Goal: Information Seeking & Learning: Learn about a topic

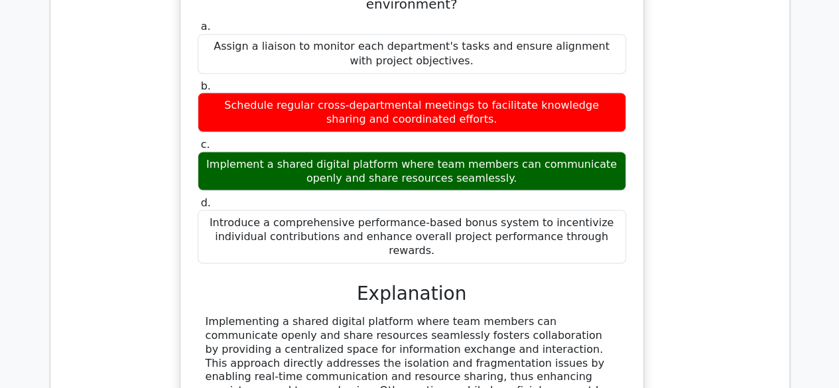
scroll to position [6237, 0]
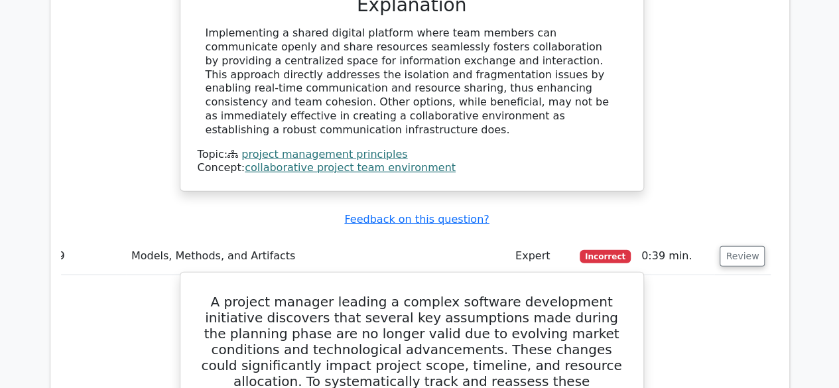
scroll to position [6525, 0]
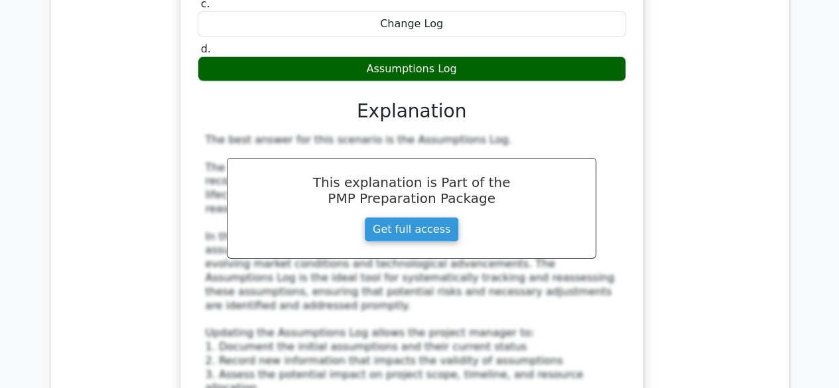
scroll to position [7095, 0]
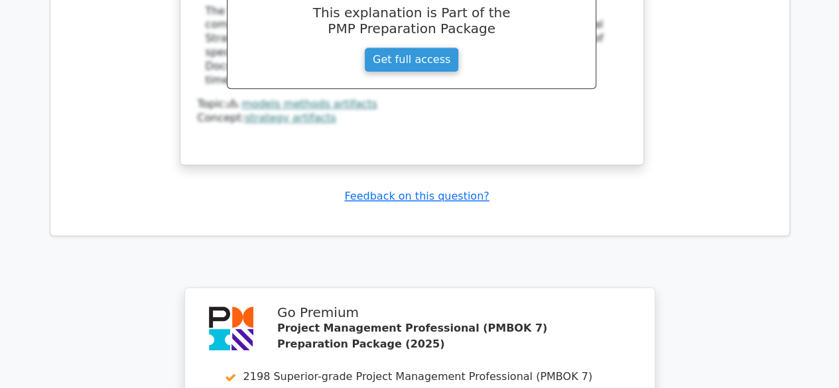
scroll to position [8161, 0]
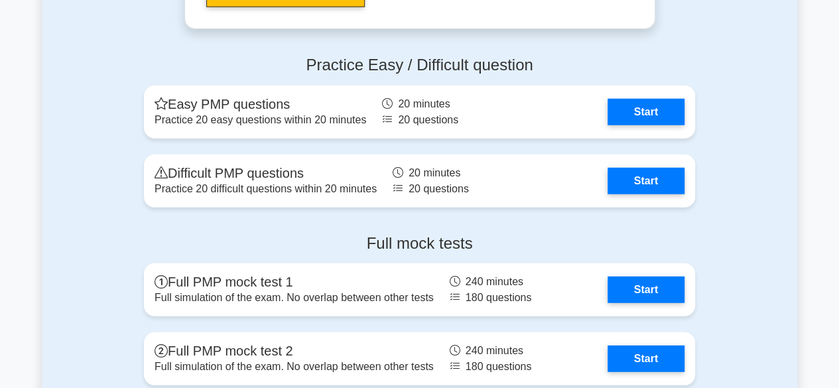
scroll to position [1696, 0]
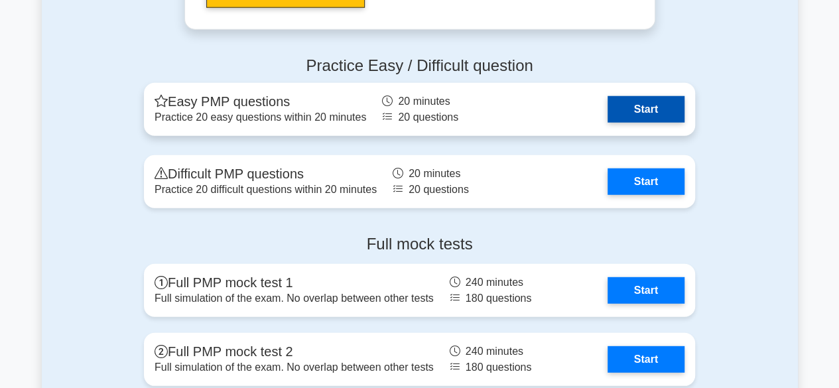
click at [653, 105] on link "Start" at bounding box center [645, 109] width 77 height 27
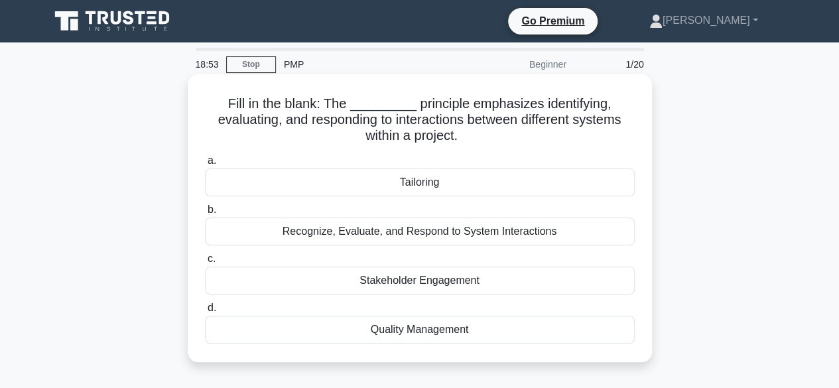
click at [430, 182] on div "Tailoring" at bounding box center [420, 182] width 430 height 28
click at [205, 165] on input "a. Tailoring" at bounding box center [205, 161] width 0 height 9
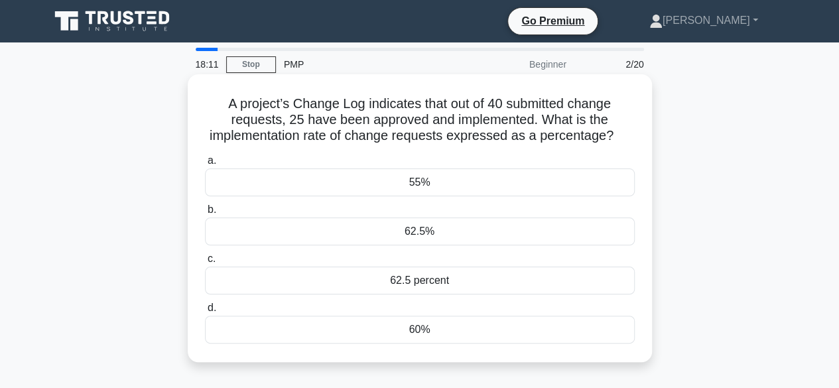
click at [422, 235] on div "62.5%" at bounding box center [420, 232] width 430 height 28
click at [205, 214] on input "b. 62.5%" at bounding box center [205, 210] width 0 height 9
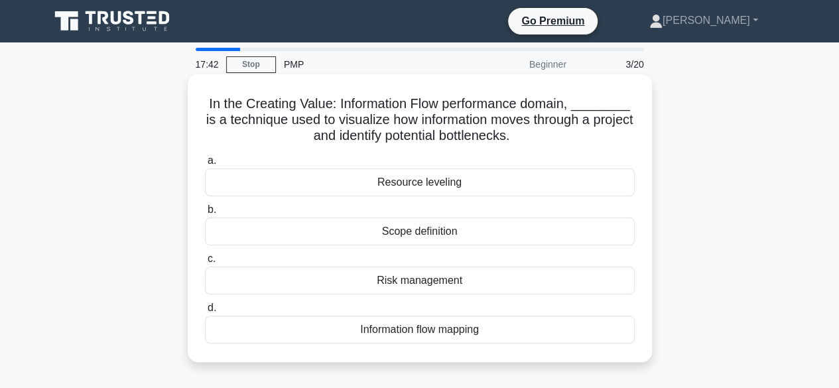
click at [452, 324] on div "Information flow mapping" at bounding box center [420, 330] width 430 height 28
click at [205, 312] on input "d. Information flow mapping" at bounding box center [205, 308] width 0 height 9
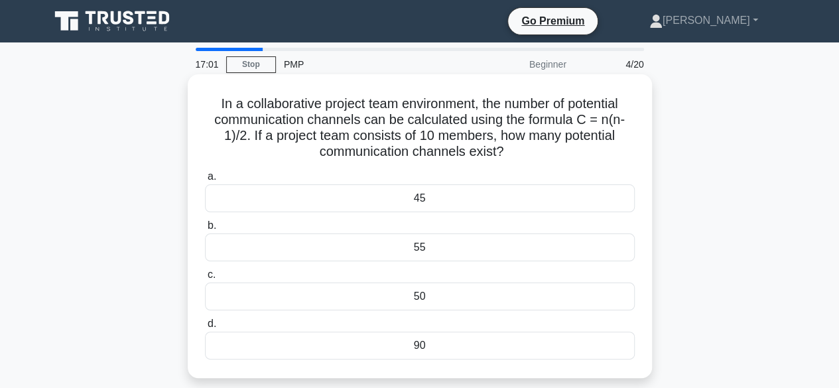
click at [428, 202] on div "45" at bounding box center [420, 198] width 430 height 28
click at [205, 181] on input "a. 45" at bounding box center [205, 176] width 0 height 9
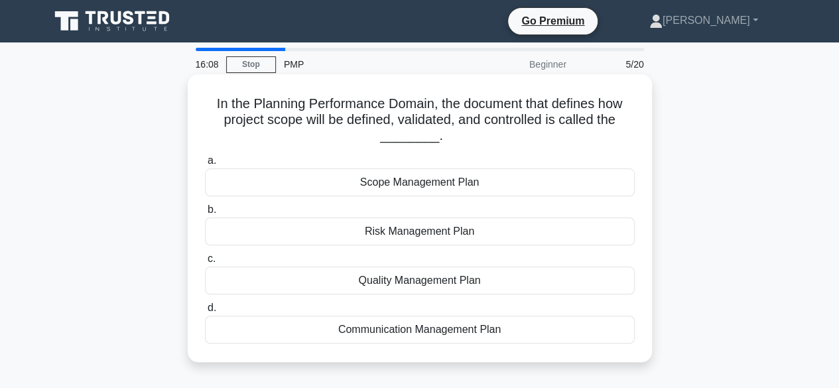
click at [429, 184] on div "Scope Management Plan" at bounding box center [420, 182] width 430 height 28
click at [205, 165] on input "a. Scope Management Plan" at bounding box center [205, 161] width 0 height 9
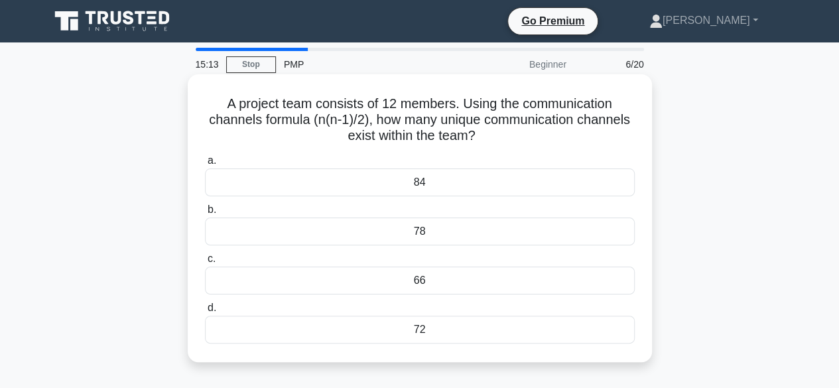
click at [402, 275] on div "66" at bounding box center [420, 281] width 430 height 28
click at [205, 263] on input "c. 66" at bounding box center [205, 259] width 0 height 9
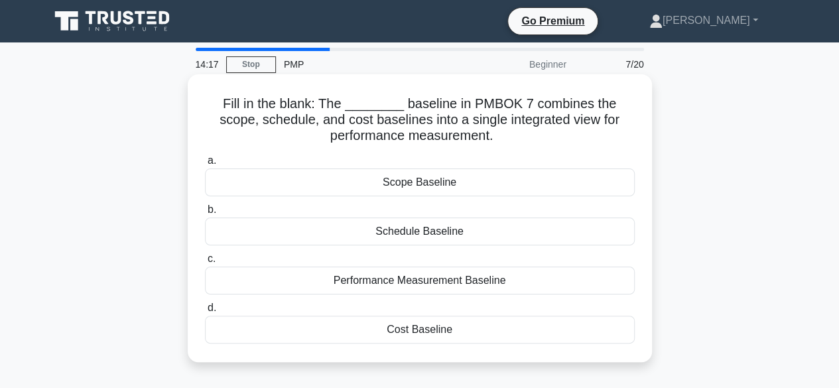
click at [422, 279] on div "Performance Measurement Baseline" at bounding box center [420, 281] width 430 height 28
click at [205, 263] on input "c. Performance Measurement Baseline" at bounding box center [205, 259] width 0 height 9
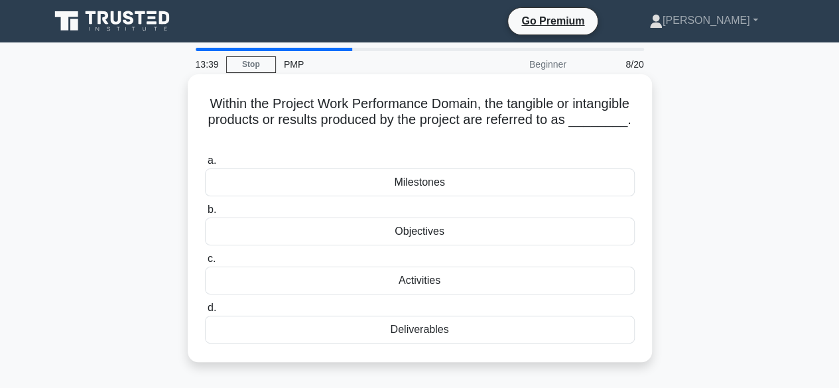
click at [410, 327] on div "Deliverables" at bounding box center [420, 330] width 430 height 28
click at [205, 312] on input "d. Deliverables" at bounding box center [205, 308] width 0 height 9
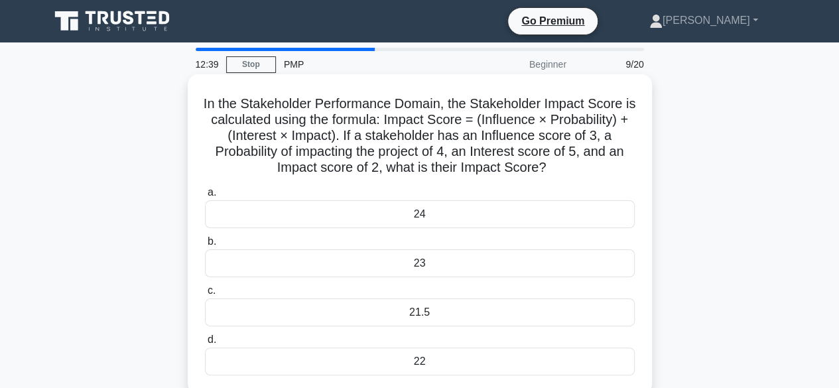
click at [418, 360] on div "22" at bounding box center [420, 362] width 430 height 28
click at [205, 344] on input "d. 22" at bounding box center [205, 340] width 0 height 9
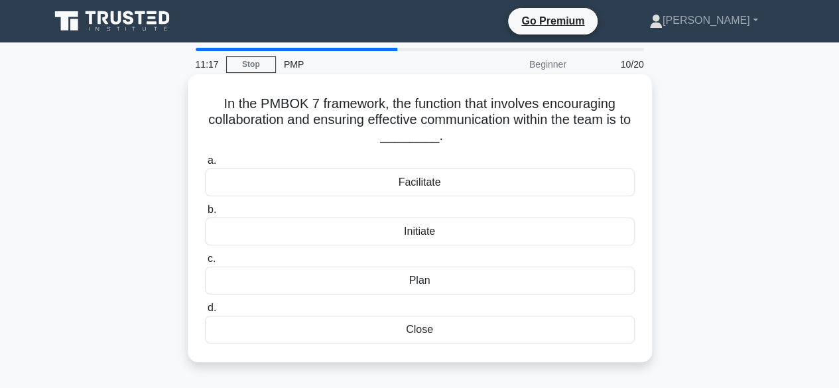
click at [424, 188] on div "Facilitate" at bounding box center [420, 182] width 430 height 28
click at [205, 165] on input "a. Facilitate" at bounding box center [205, 161] width 0 height 9
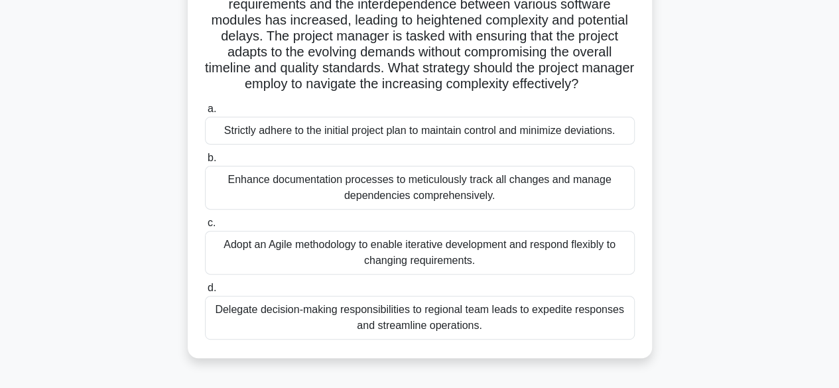
scroll to position [149, 0]
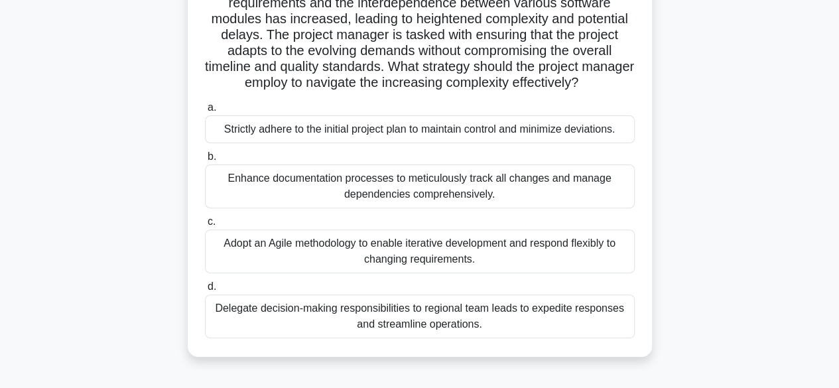
click at [416, 249] on div "Adopt an Agile methodology to enable iterative development and respond flexibly…" at bounding box center [420, 251] width 430 height 44
click at [205, 226] on input "c. Adopt an Agile methodology to enable iterative development and respond flexi…" at bounding box center [205, 222] width 0 height 9
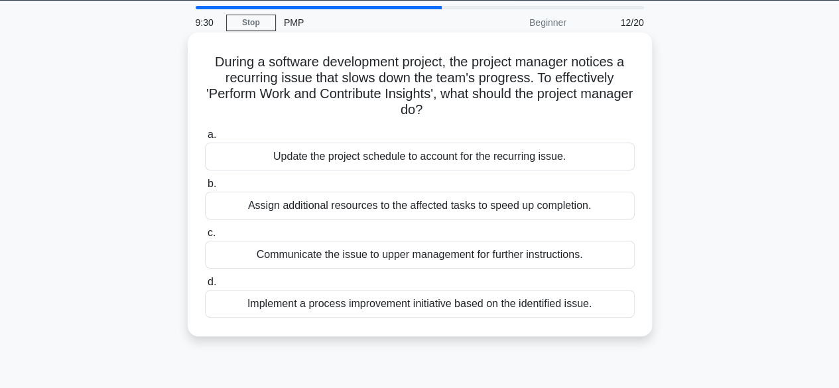
scroll to position [48, 0]
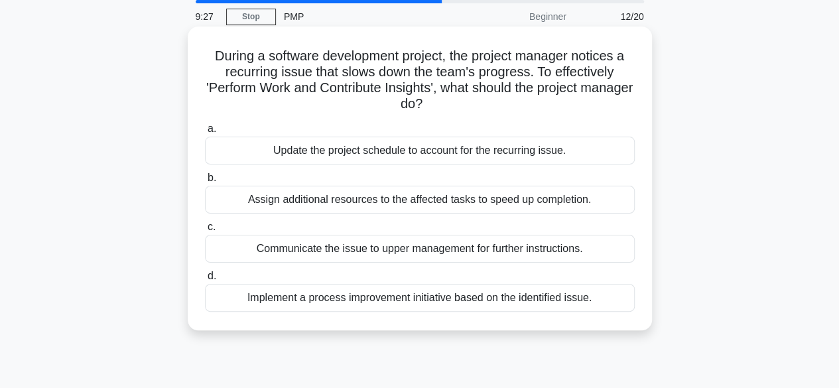
click at [445, 301] on div "Implement a process improvement initiative based on the identified issue." at bounding box center [420, 298] width 430 height 28
click at [205, 281] on input "d. Implement a process improvement initiative based on the identified issue." at bounding box center [205, 276] width 0 height 9
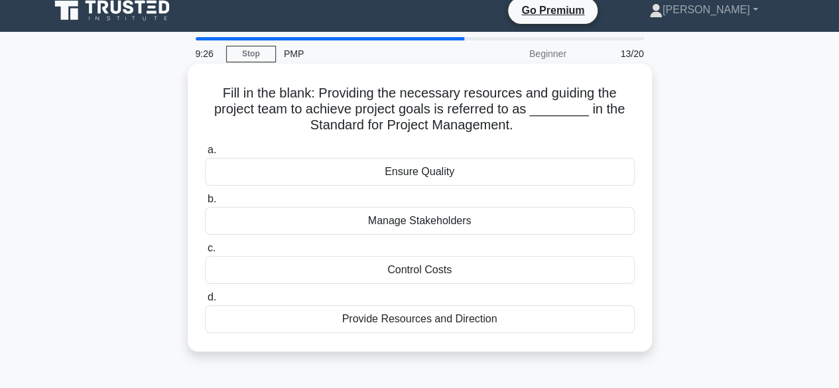
scroll to position [0, 0]
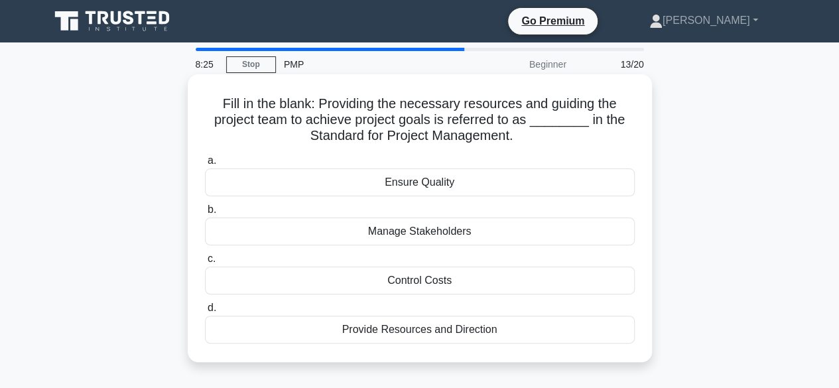
click at [385, 332] on div "Provide Resources and Direction" at bounding box center [420, 330] width 430 height 28
click at [205, 312] on input "d. Provide Resources and Direction" at bounding box center [205, 308] width 0 height 9
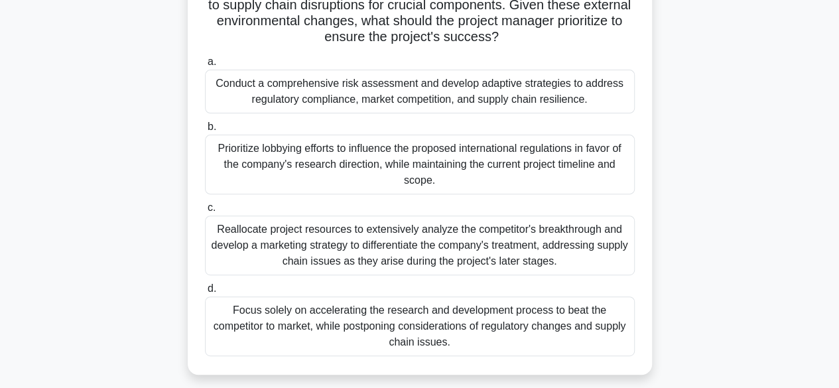
scroll to position [177, 0]
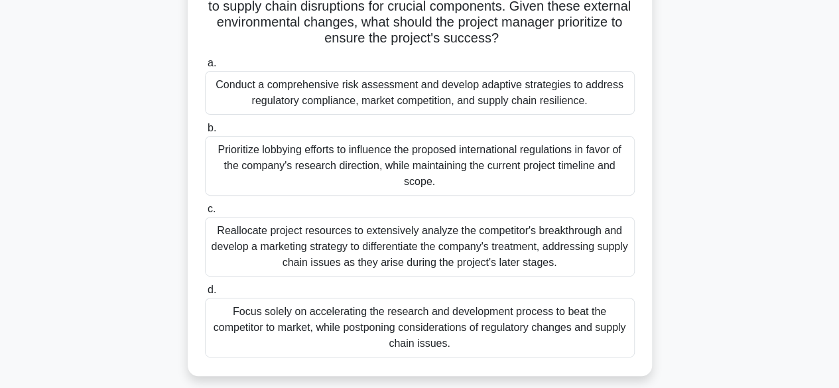
click at [512, 95] on div "Conduct a comprehensive risk assessment and develop adaptive strategies to addr…" at bounding box center [420, 93] width 430 height 44
click at [205, 68] on input "a. Conduct a comprehensive risk assessment and develop adaptive strategies to a…" at bounding box center [205, 63] width 0 height 9
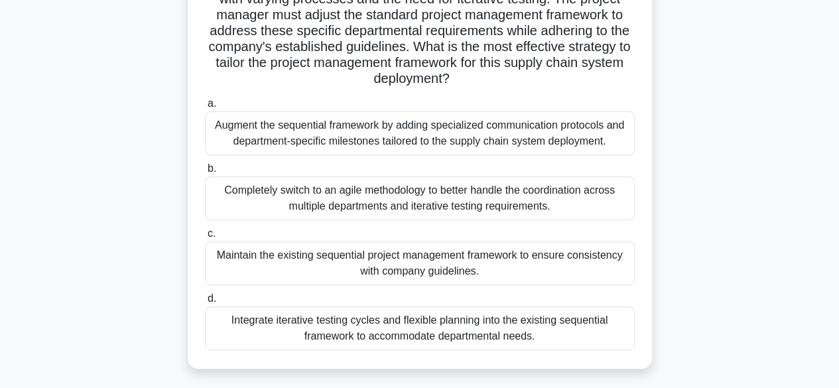
scroll to position [175, 0]
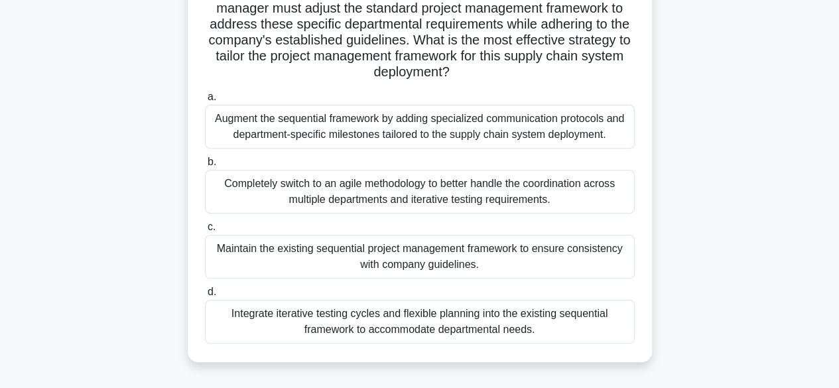
click at [476, 332] on div "Integrate iterative testing cycles and flexible planning into the existing sequ…" at bounding box center [420, 322] width 430 height 44
click at [205, 296] on input "d. Integrate iterative testing cycles and flexible planning into the existing s…" at bounding box center [205, 292] width 0 height 9
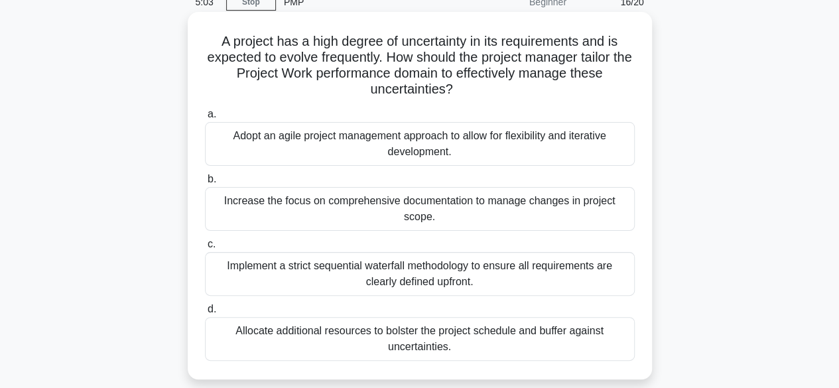
scroll to position [64, 0]
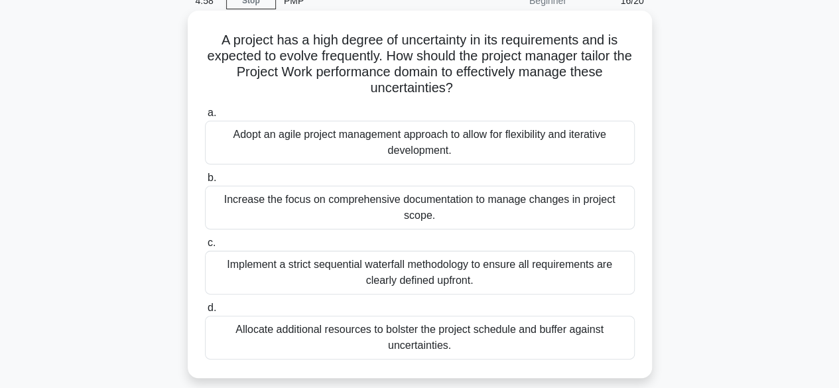
click at [413, 151] on div "Adopt an agile project management approach to allow for flexibility and iterati…" at bounding box center [420, 143] width 430 height 44
click at [205, 117] on input "a. Adopt an agile project management approach to allow for flexibility and iter…" at bounding box center [205, 113] width 0 height 9
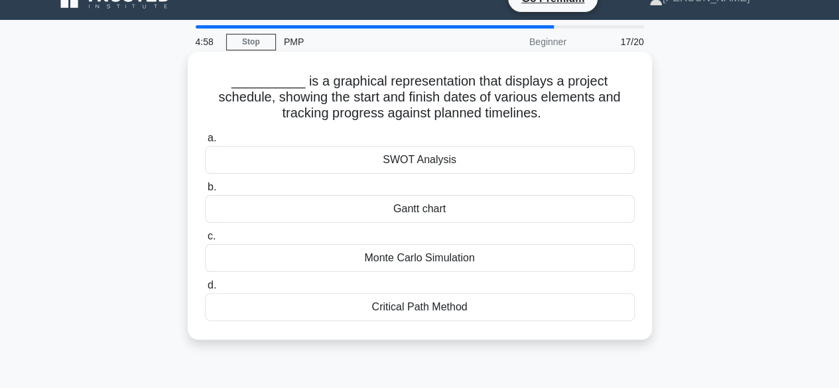
scroll to position [0, 0]
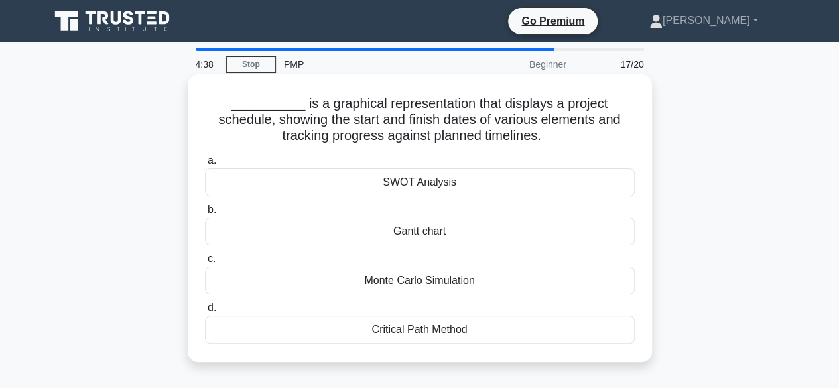
click at [421, 233] on div "Gantt chart" at bounding box center [420, 232] width 430 height 28
click at [205, 214] on input "b. Gantt chart" at bounding box center [205, 210] width 0 height 9
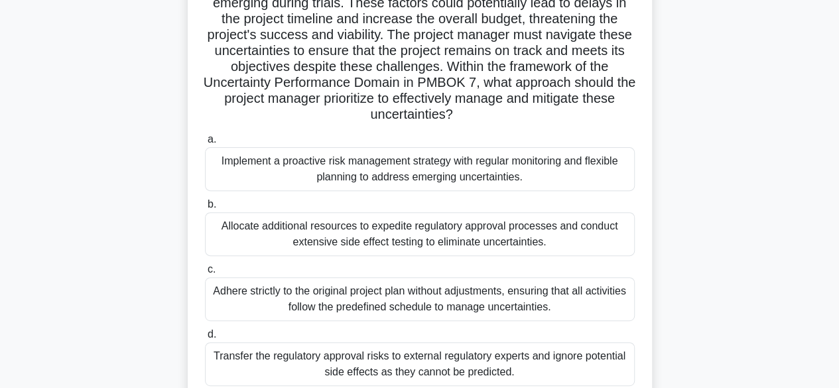
scroll to position [148, 0]
click at [416, 176] on div "Implement a proactive risk management strategy with regular monitoring and flex…" at bounding box center [420, 170] width 430 height 44
click at [205, 145] on input "a. Implement a proactive risk management strategy with regular monitoring and f…" at bounding box center [205, 140] width 0 height 9
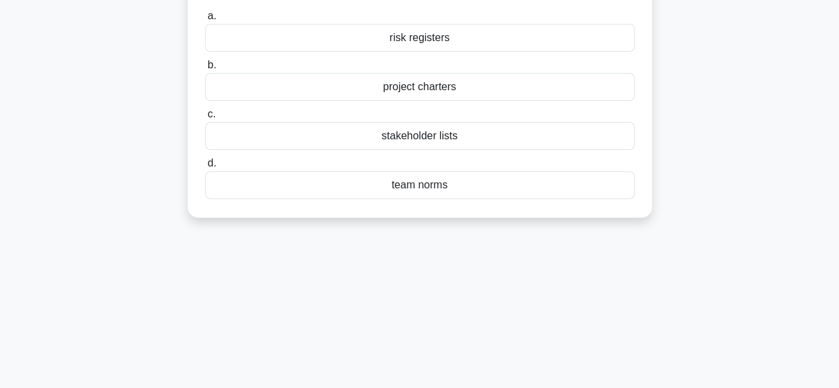
scroll to position [0, 0]
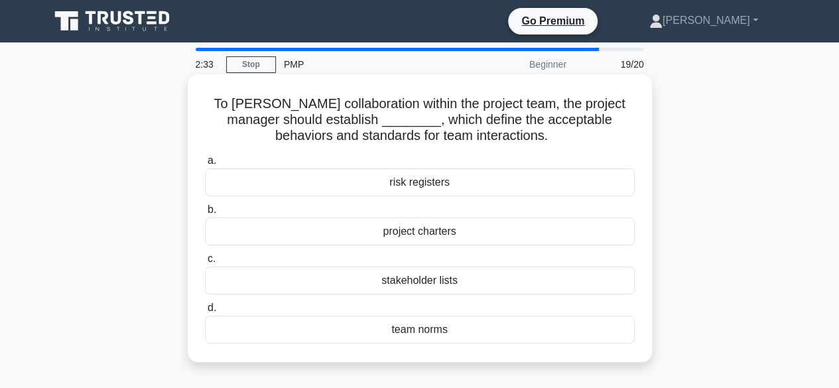
click at [422, 231] on div "project charters" at bounding box center [420, 232] width 430 height 28
click at [205, 214] on input "b. project charters" at bounding box center [205, 210] width 0 height 9
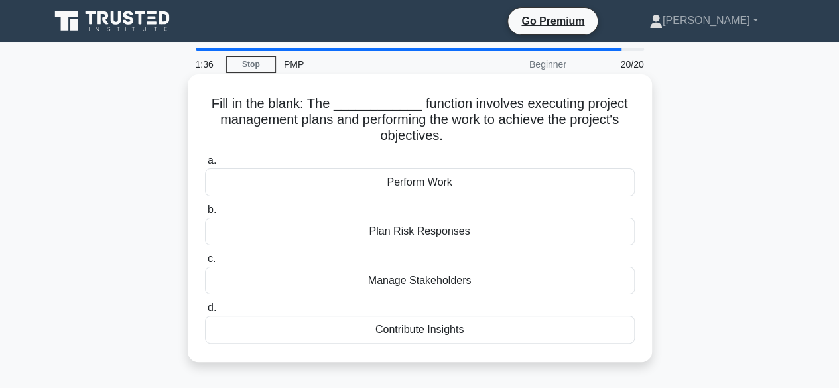
click at [422, 181] on div "Perform Work" at bounding box center [420, 182] width 430 height 28
click at [205, 165] on input "a. Perform Work" at bounding box center [205, 161] width 0 height 9
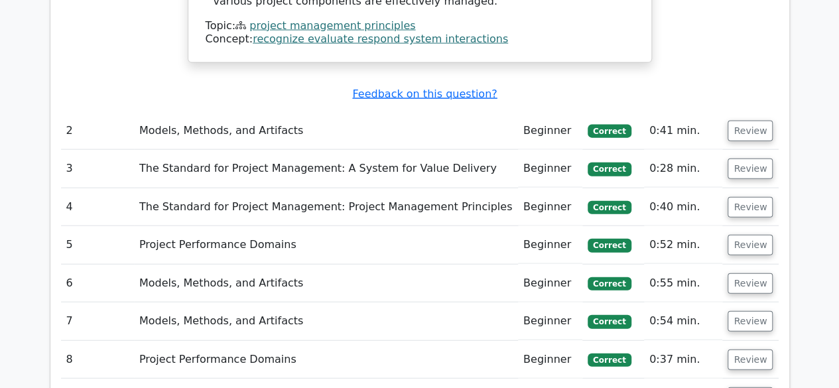
scroll to position [1476, 0]
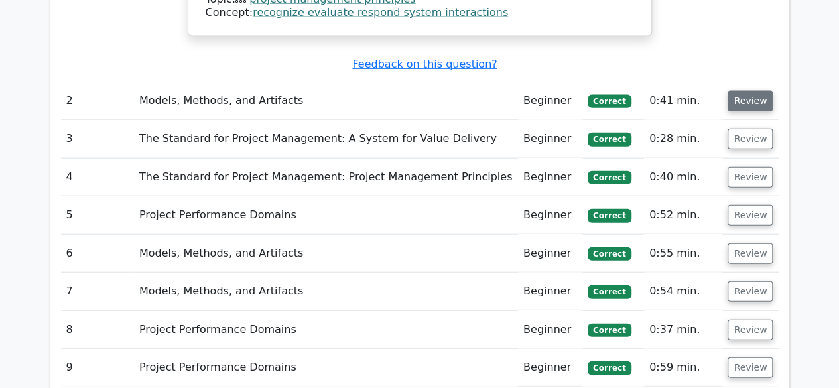
click at [735, 91] on button "Review" at bounding box center [750, 101] width 45 height 21
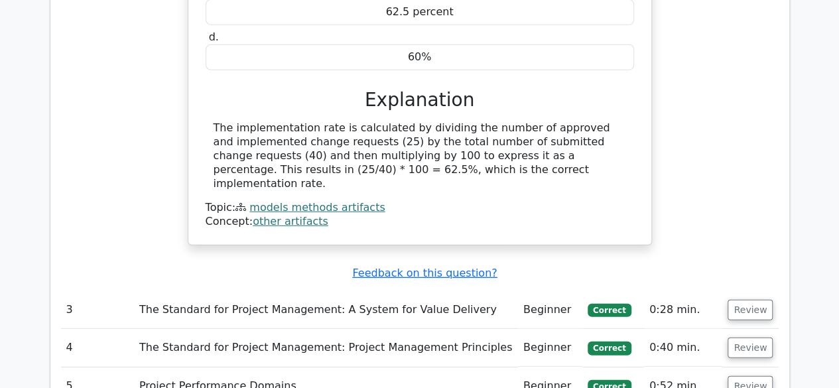
scroll to position [1801, 0]
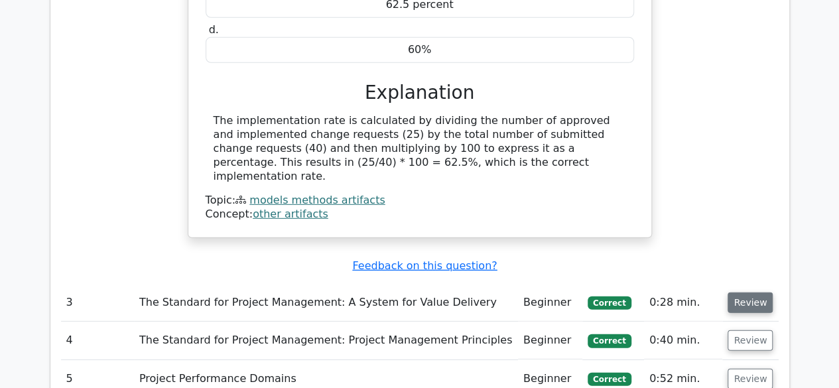
click at [752, 292] on button "Review" at bounding box center [750, 302] width 45 height 21
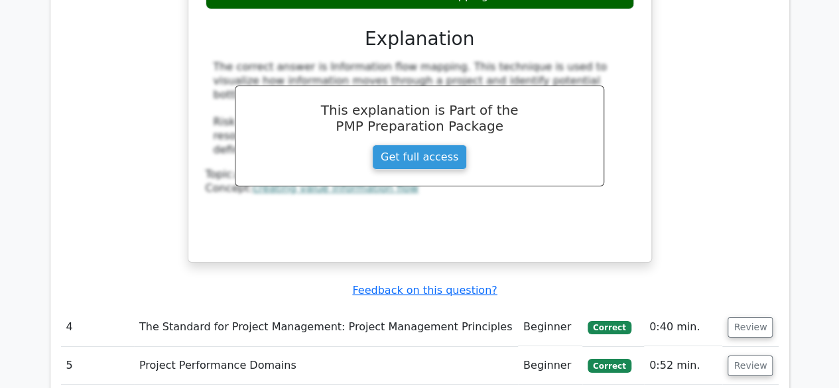
scroll to position [2368, 0]
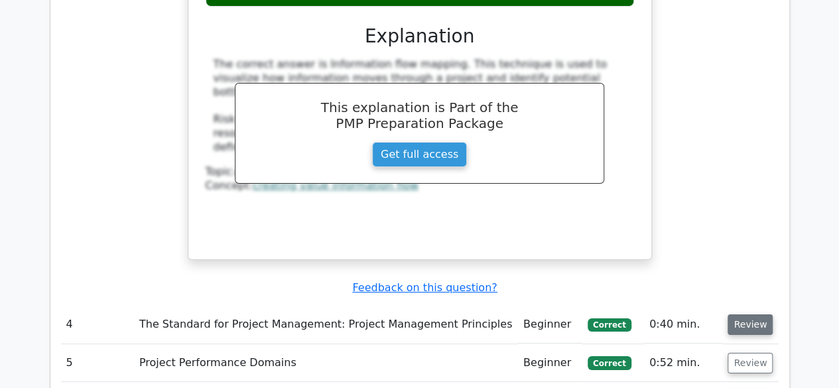
click at [744, 314] on button "Review" at bounding box center [750, 324] width 45 height 21
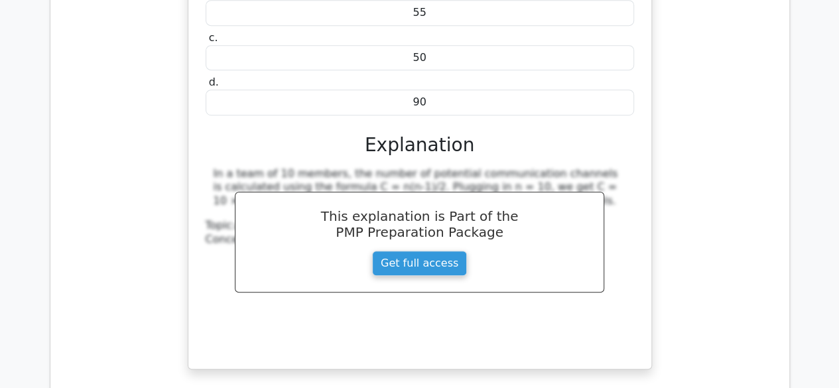
scroll to position [2876, 0]
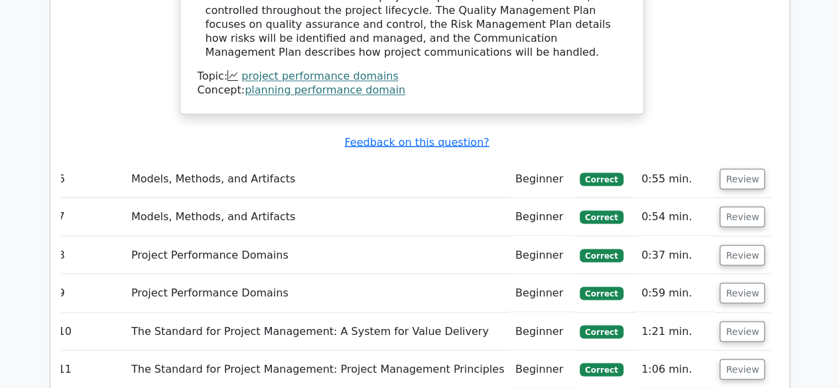
scroll to position [3696, 0]
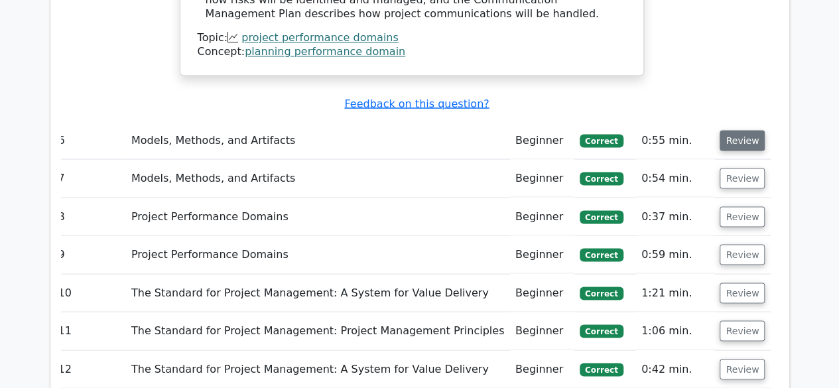
click at [734, 130] on button "Review" at bounding box center [742, 140] width 45 height 21
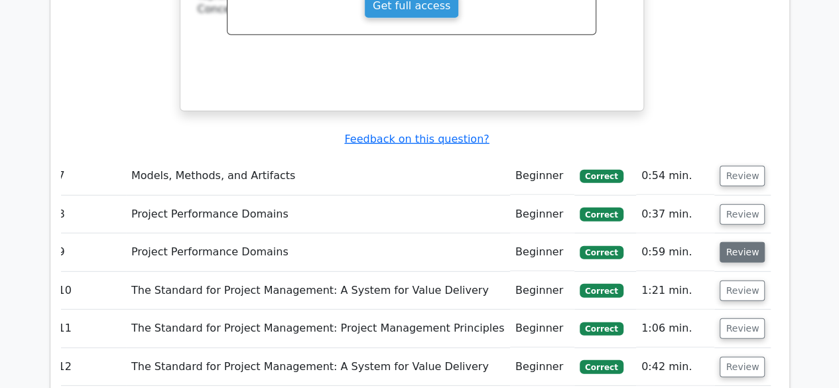
scroll to position [4263, 0]
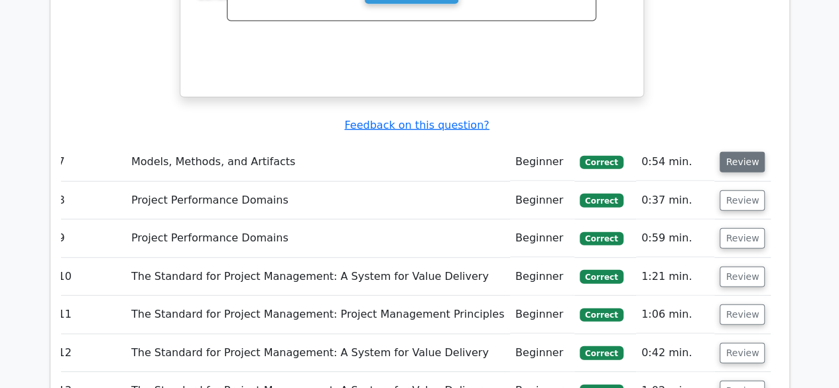
click at [731, 152] on button "Review" at bounding box center [742, 162] width 45 height 21
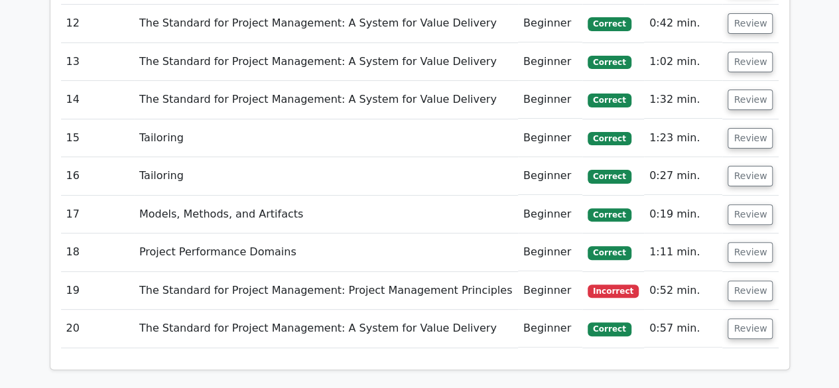
scroll to position [5156, 0]
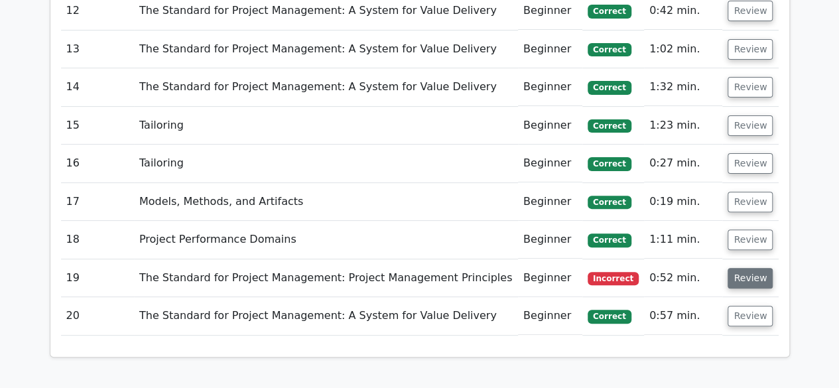
click at [751, 268] on button "Review" at bounding box center [750, 278] width 45 height 21
click at [741, 268] on button "Review" at bounding box center [750, 278] width 45 height 21
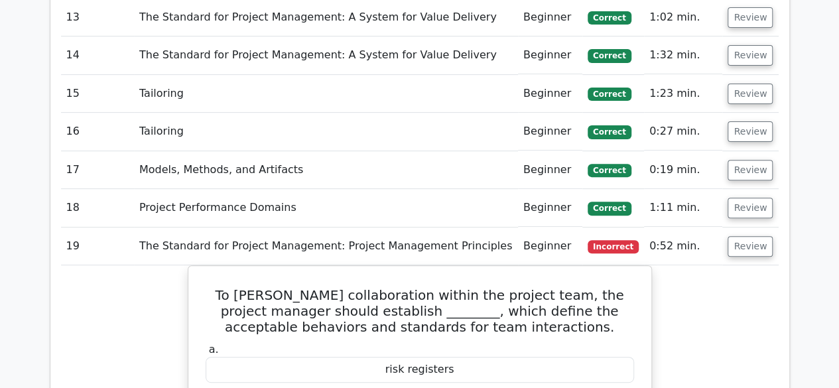
scroll to position [5187, 0]
click at [751, 198] on button "Review" at bounding box center [750, 208] width 45 height 21
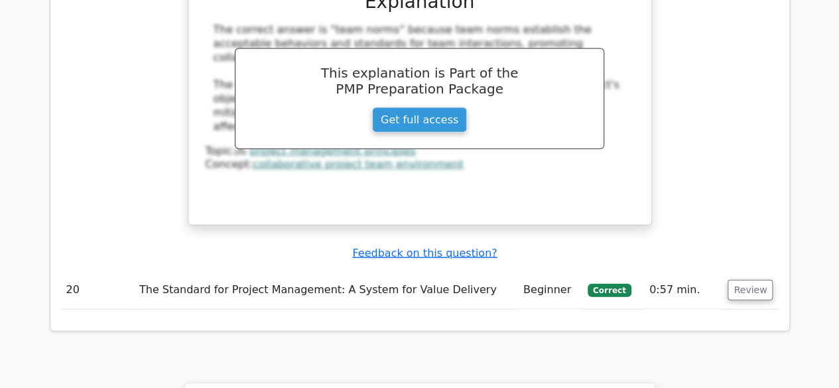
scroll to position [6483, 0]
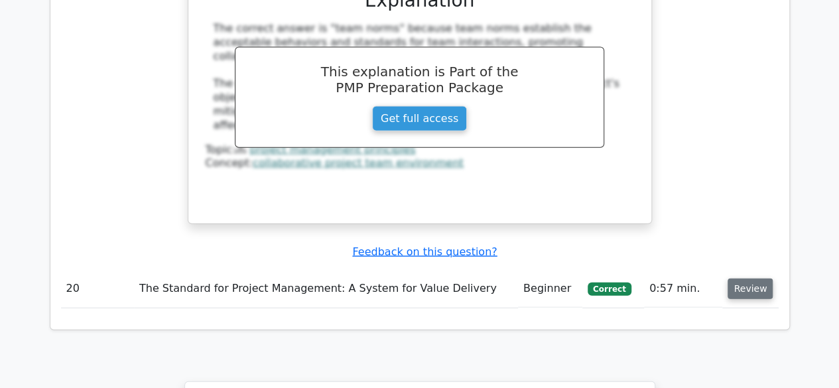
click at [753, 279] on button "Review" at bounding box center [750, 289] width 45 height 21
click at [751, 279] on button "Review" at bounding box center [750, 289] width 45 height 21
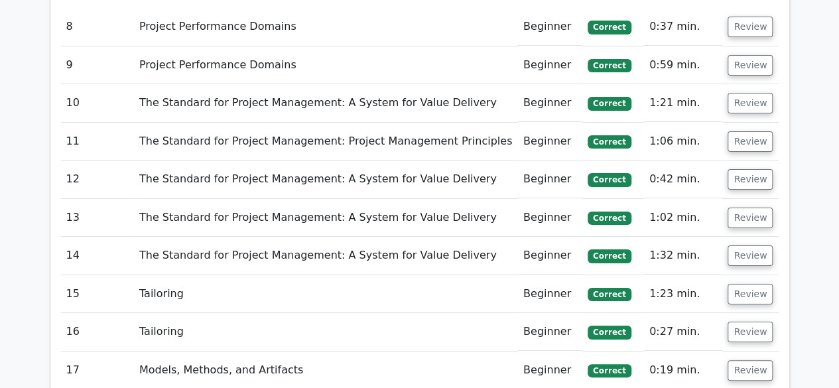
scroll to position [4988, 0]
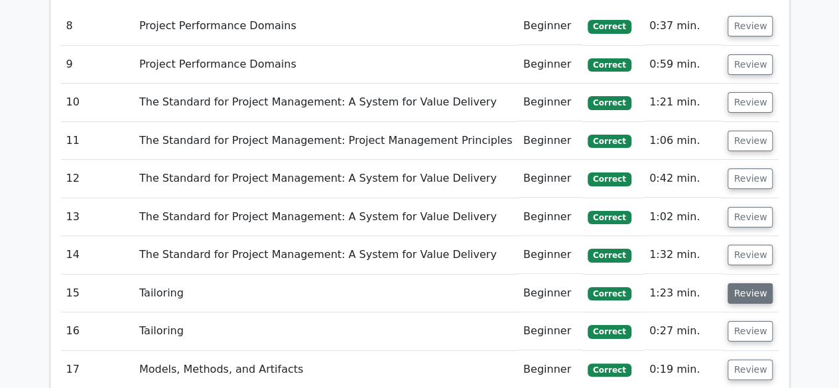
click at [745, 283] on button "Review" at bounding box center [750, 293] width 45 height 21
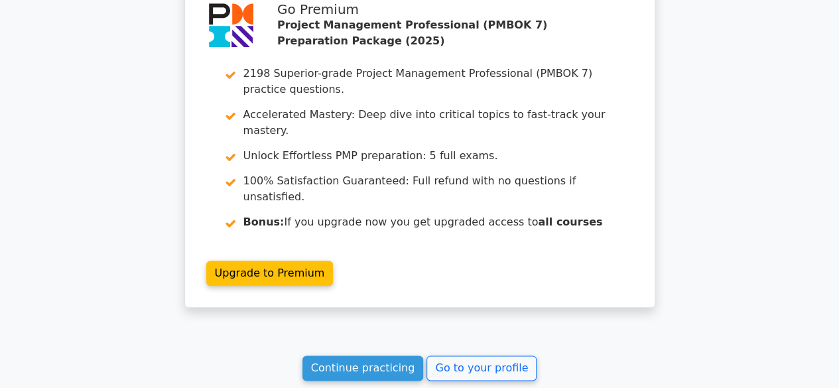
scroll to position [8140, 0]
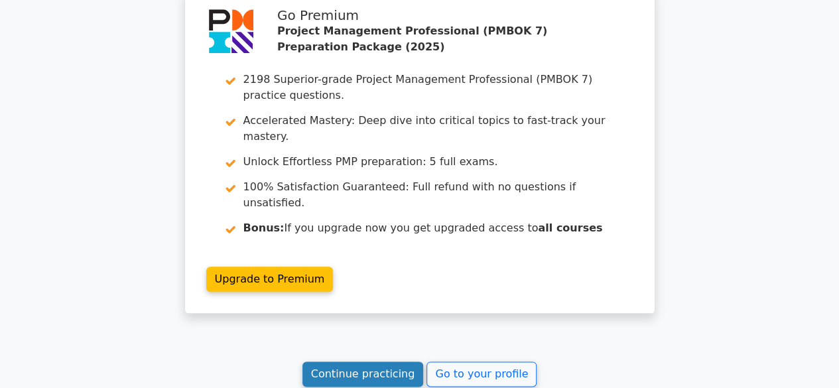
click at [390, 361] on link "Continue practicing" at bounding box center [362, 373] width 121 height 25
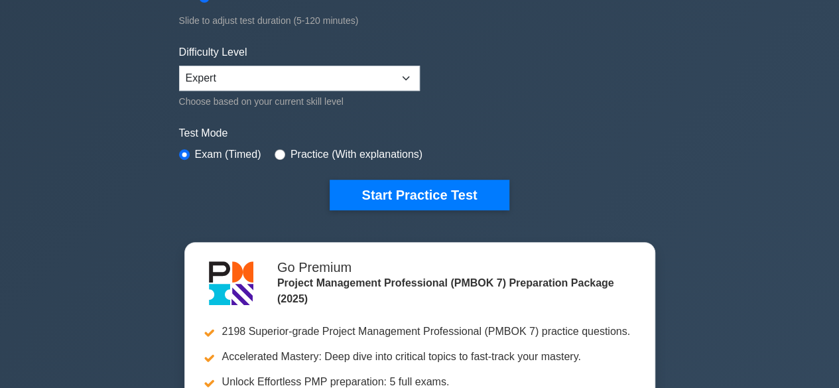
scroll to position [288, 0]
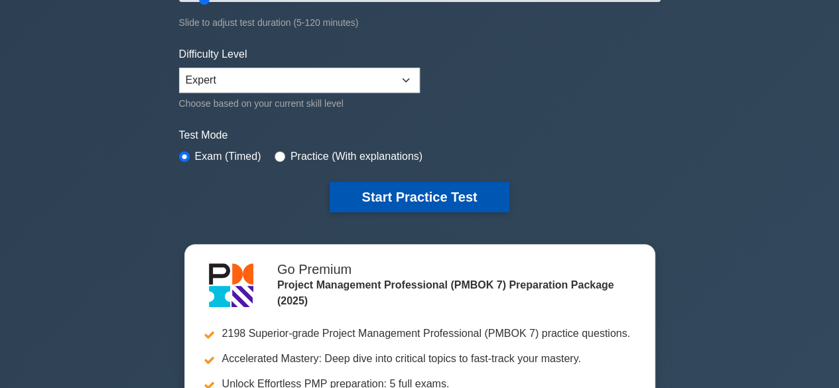
click at [404, 200] on button "Start Practice Test" at bounding box center [419, 197] width 179 height 31
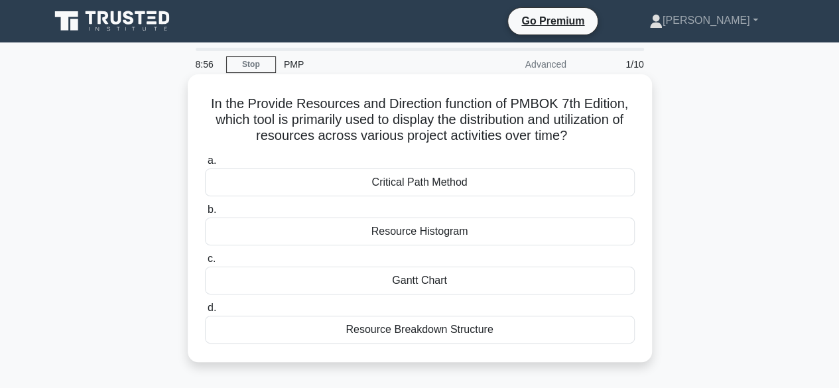
click at [434, 231] on div "Resource Histogram" at bounding box center [420, 232] width 430 height 28
click at [205, 214] on input "b. Resource Histogram" at bounding box center [205, 210] width 0 height 9
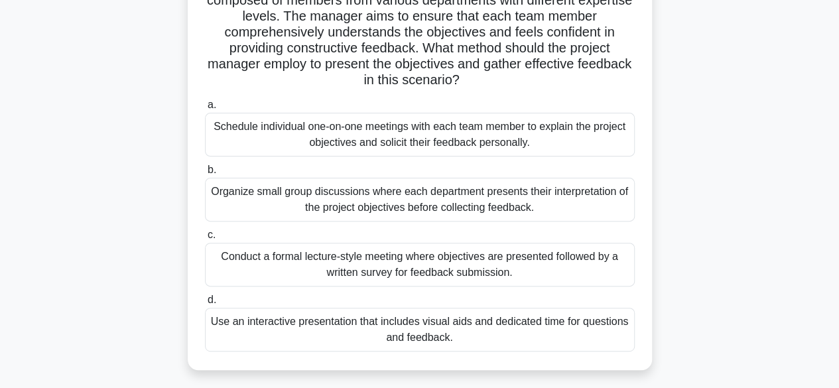
scroll to position [120, 0]
click at [438, 326] on div "Use an interactive presentation that includes visual aids and dedicated time fo…" at bounding box center [420, 329] width 430 height 44
click at [205, 304] on input "d. Use an interactive presentation that includes visual aids and dedicated time…" at bounding box center [205, 299] width 0 height 9
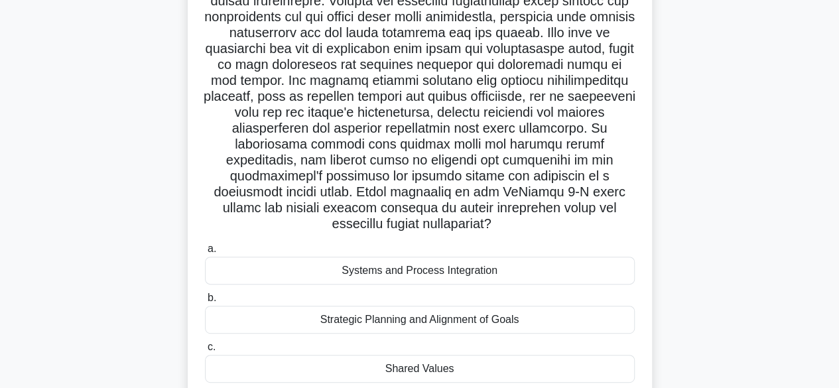
scroll to position [137, 0]
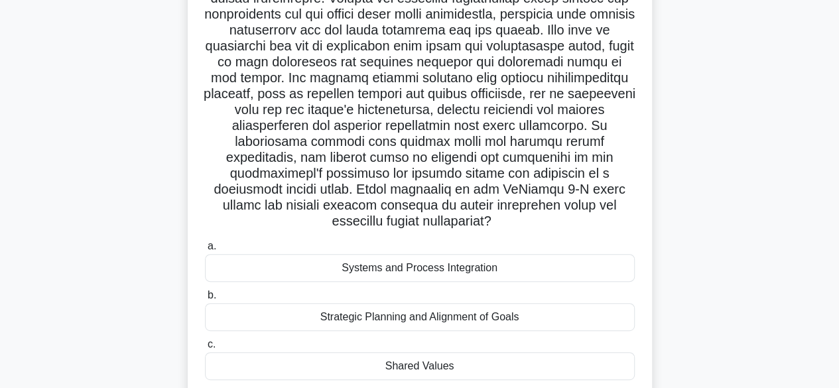
click at [379, 261] on div "Systems and Process Integration" at bounding box center [420, 268] width 430 height 28
click at [205, 251] on input "a. Systems and Process Integration" at bounding box center [205, 246] width 0 height 9
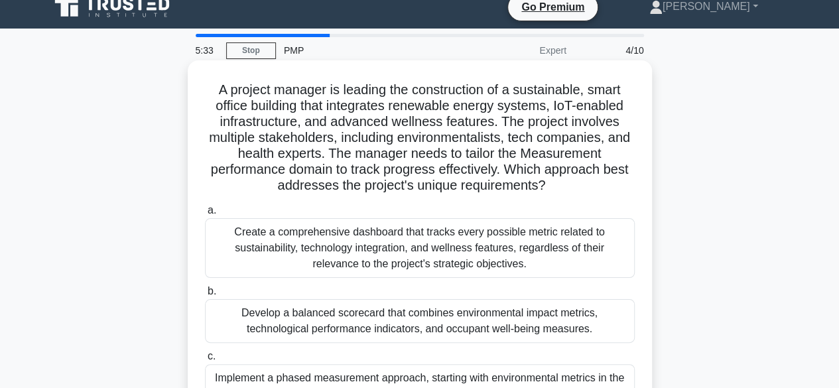
scroll to position [0, 0]
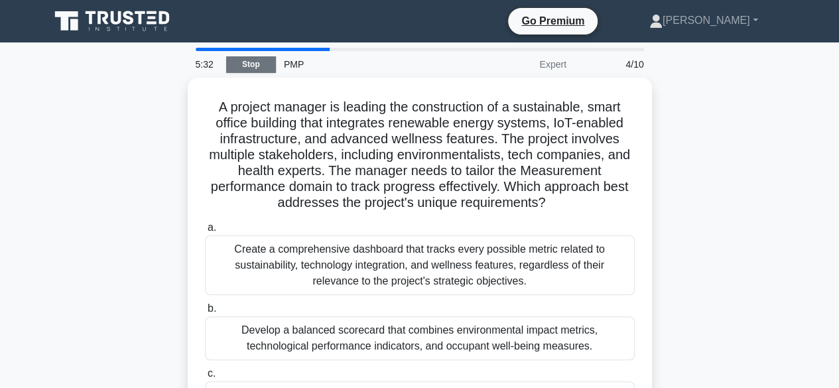
click at [261, 64] on link "Stop" at bounding box center [251, 64] width 50 height 17
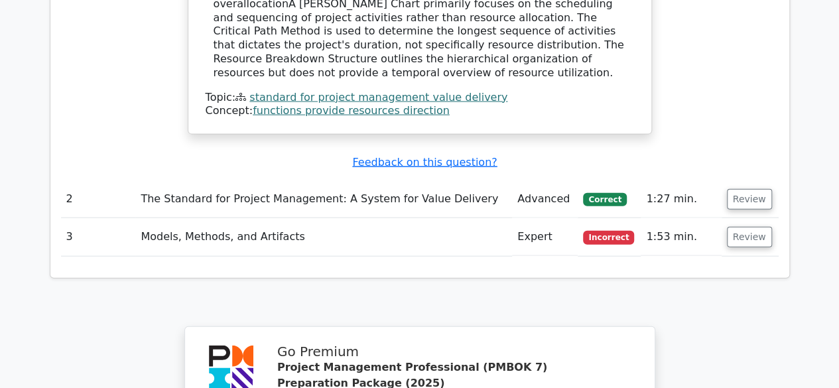
scroll to position [1437, 0]
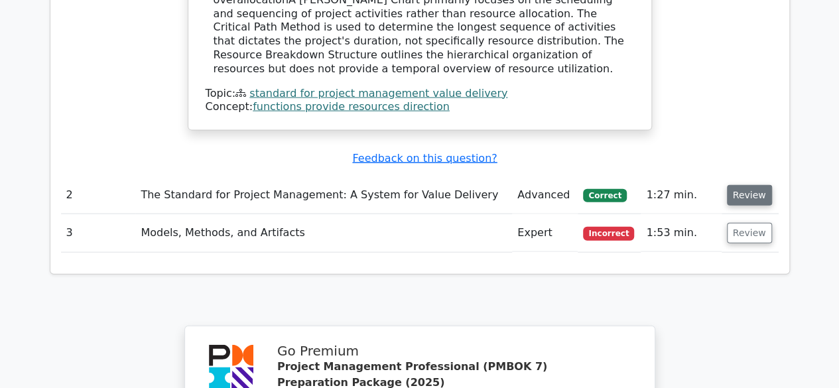
click at [737, 185] on button "Review" at bounding box center [749, 195] width 45 height 21
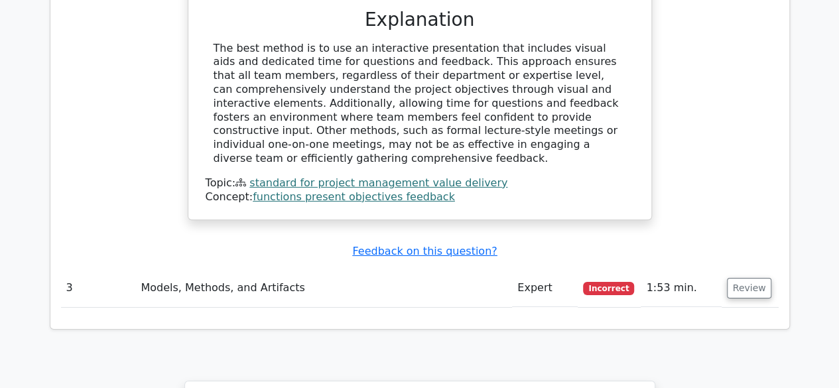
scroll to position [2049, 0]
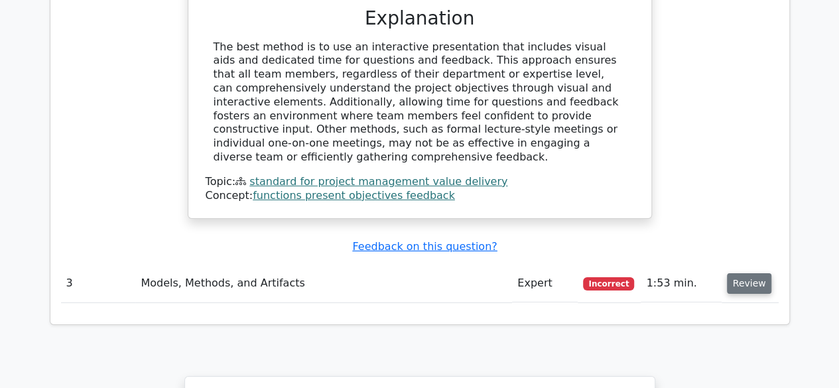
click at [743, 273] on button "Review" at bounding box center [749, 283] width 45 height 21
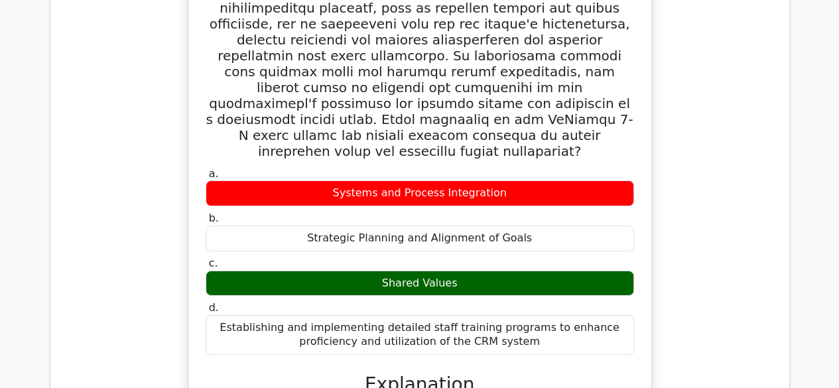
scroll to position [2514, 0]
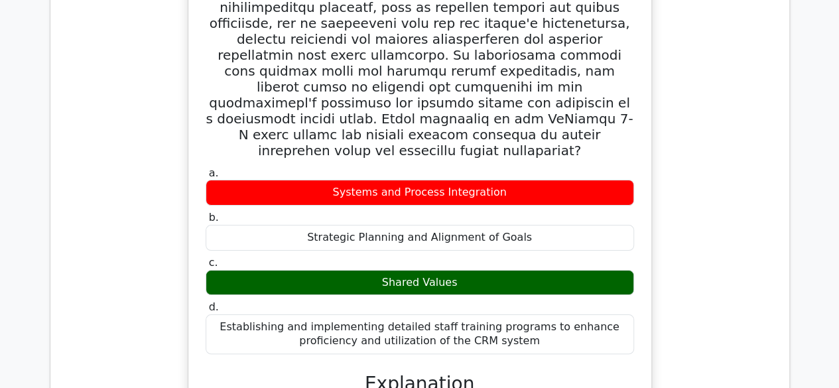
drag, startPoint x: 631, startPoint y: 202, endPoint x: 350, endPoint y: 70, distance: 310.3
click at [350, 164] on div "a. Systems and Process Integration b. Strategic Planning and Alignment of Goals…" at bounding box center [420, 260] width 444 height 193
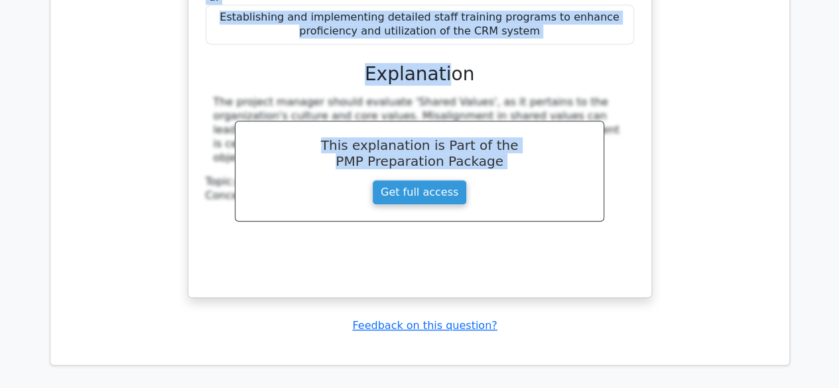
scroll to position [2614, 0]
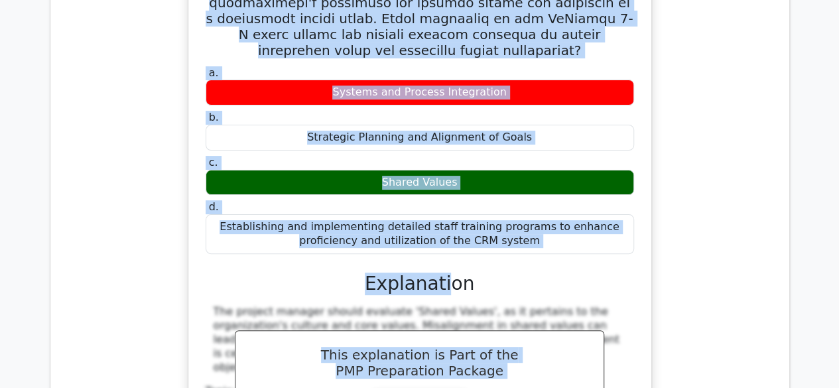
drag, startPoint x: 207, startPoint y: 140, endPoint x: 507, endPoint y: 112, distance: 301.1
click at [507, 112] on div "a. Systems and Process Integration b. Strategic Planning and Alignment of Goals…" at bounding box center [420, 121] width 452 height 762
copy div "A project manager is overseeing the comprehensive rollout of a new supply chain…"
